Goal: Register for event/course

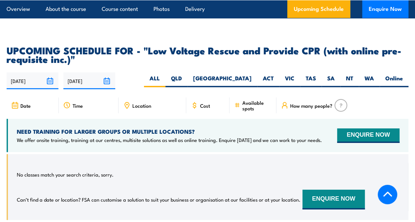
scroll to position [924, 0]
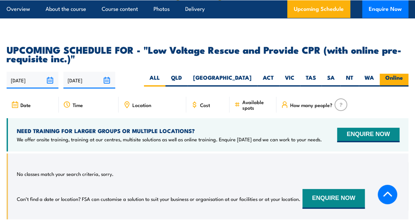
click at [391, 74] on label "Online" at bounding box center [394, 80] width 29 height 13
click at [403, 74] on input "Online" at bounding box center [405, 76] width 4 height 4
radio input "true"
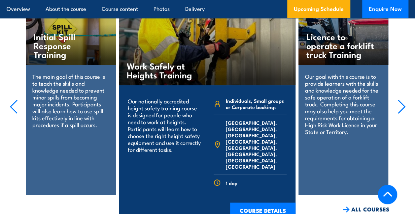
scroll to position [1289, 0]
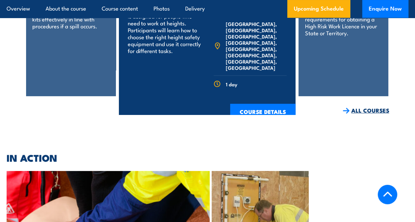
click at [356, 107] on link "ALL COURSES" at bounding box center [366, 111] width 47 height 8
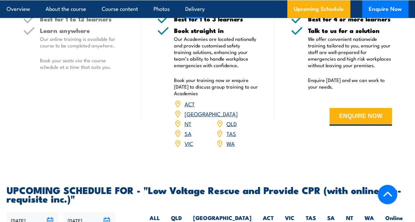
scroll to position [825, 0]
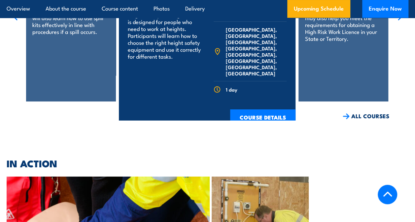
scroll to position [1289, 0]
